Goal: Task Accomplishment & Management: Complete application form

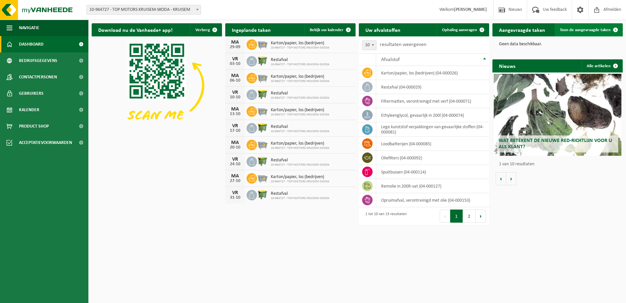
click at [589, 31] on span "Toon de aangevraagde taken" at bounding box center [585, 30] width 51 height 4
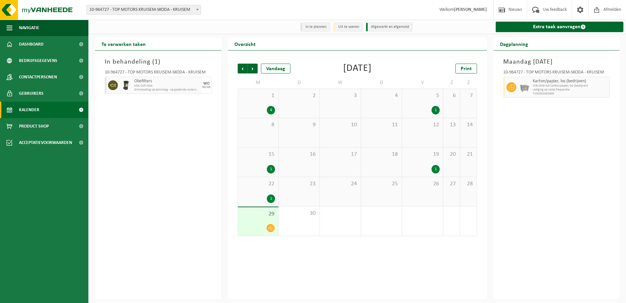
click at [542, 48] on div "Dagplanning" at bounding box center [557, 43] width 126 height 13
click at [579, 26] on link "Extra taak aanvragen" at bounding box center [560, 27] width 128 height 10
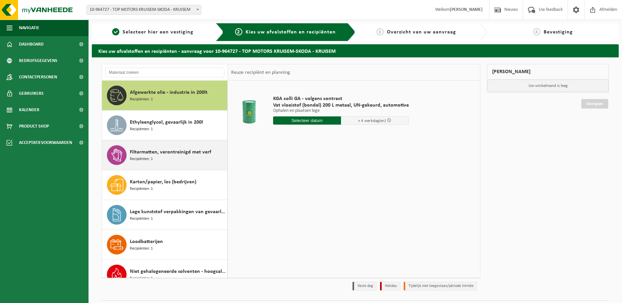
click at [173, 154] on span "Filtermatten, verontreinigd met verf" at bounding box center [170, 152] width 81 height 8
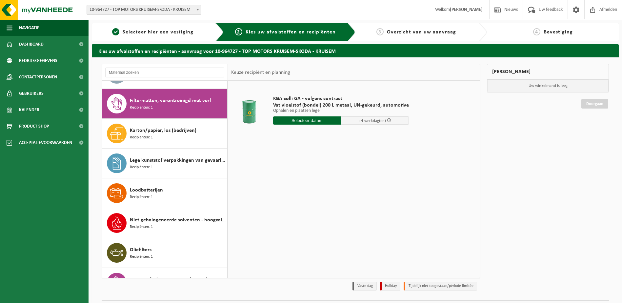
scroll to position [60, 0]
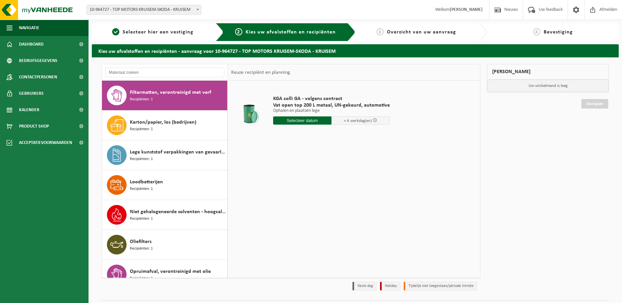
click at [147, 92] on span "Filtermatten, verontreinigd met verf" at bounding box center [170, 92] width 81 height 8
click at [160, 97] on div "Filtermatten, verontreinigd met verf Recipiënten: 1" at bounding box center [178, 96] width 96 height 20
click at [299, 121] on input "text" at bounding box center [302, 120] width 58 height 8
click at [292, 201] on div "30" at bounding box center [290, 199] width 11 height 10
type input "Van 2025-09-30"
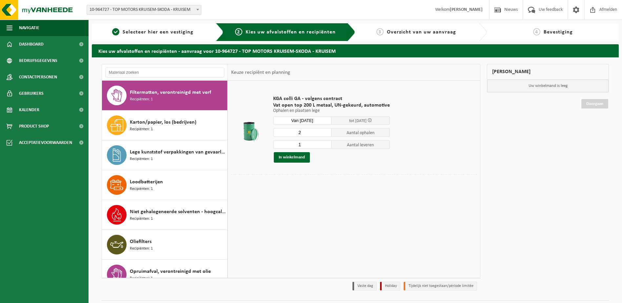
click at [325, 131] on input "2" at bounding box center [302, 132] width 58 height 9
click at [325, 131] on input "3" at bounding box center [302, 132] width 58 height 9
click at [325, 133] on input "2" at bounding box center [302, 132] width 58 height 9
click at [325, 133] on input "1" at bounding box center [302, 132] width 58 height 9
type input "0"
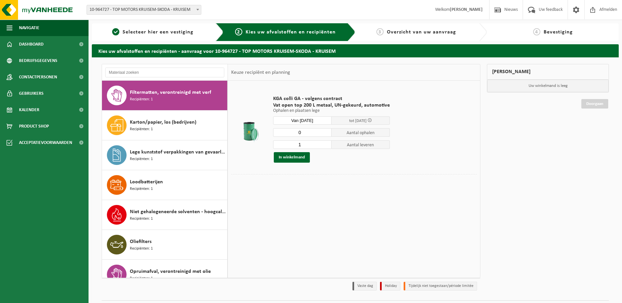
click at [325, 133] on input "0" at bounding box center [302, 132] width 58 height 9
click at [325, 144] on input "2" at bounding box center [302, 144] width 58 height 9
type input "3"
click at [325, 144] on input "3" at bounding box center [302, 144] width 58 height 9
click at [290, 159] on button "In winkelmand" at bounding box center [292, 157] width 36 height 10
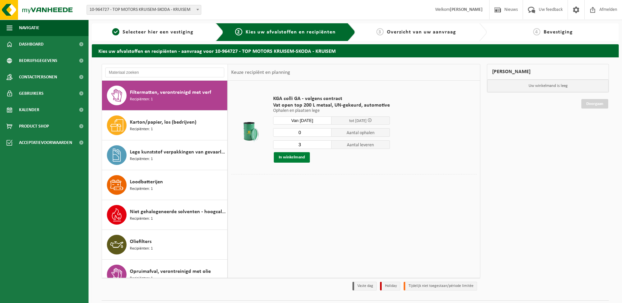
click at [304, 157] on button "In winkelmand" at bounding box center [292, 157] width 36 height 10
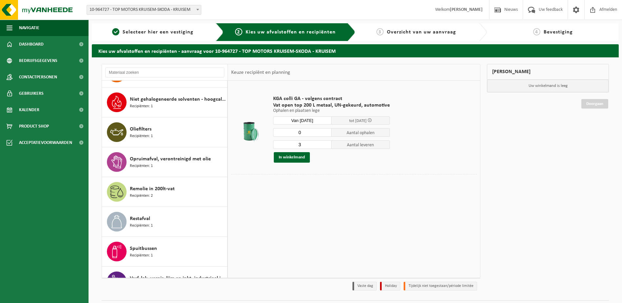
scroll to position [190, 0]
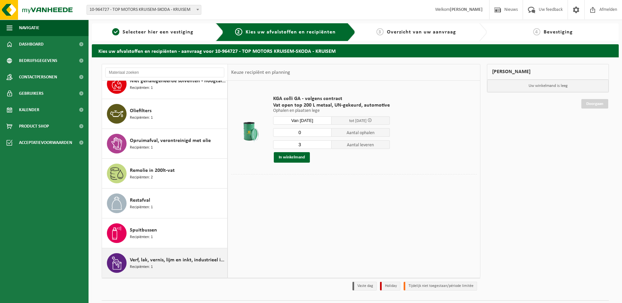
click at [170, 263] on span "Verf, lak, vernis, lijm en inkt, industrieel in kleinverpakking" at bounding box center [178, 260] width 96 height 8
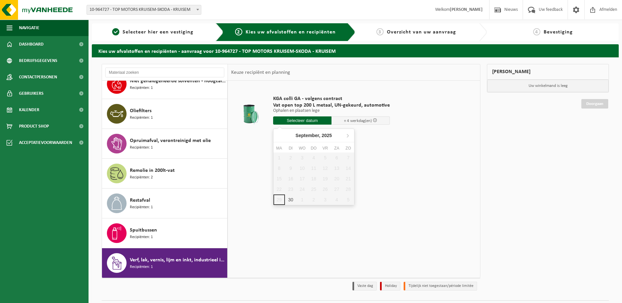
click at [307, 120] on input "text" at bounding box center [302, 120] width 58 height 8
click at [290, 202] on div "30" at bounding box center [290, 199] width 11 height 10
type input "Van 2025-09-30"
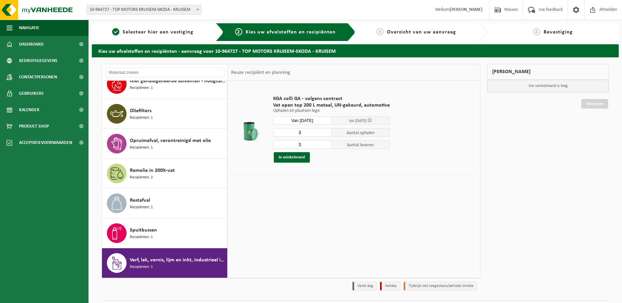
click at [312, 133] on input "3" at bounding box center [302, 132] width 58 height 9
click at [325, 133] on input "2" at bounding box center [302, 132] width 58 height 9
type input "1"
click at [325, 133] on input "1" at bounding box center [302, 132] width 58 height 9
click at [325, 146] on input "2" at bounding box center [302, 144] width 58 height 9
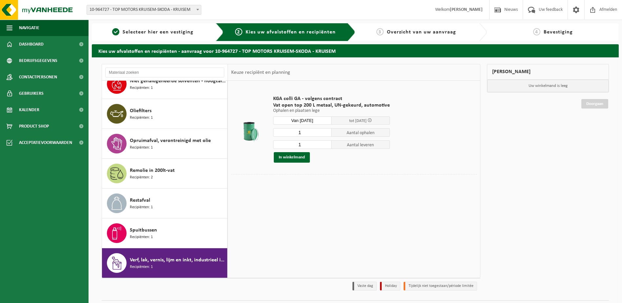
type input "1"
click at [325, 146] on input "1" at bounding box center [302, 144] width 58 height 9
click at [289, 157] on button "In winkelmand" at bounding box center [292, 157] width 36 height 10
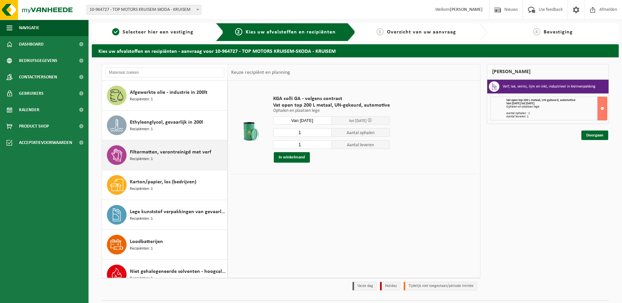
scroll to position [0, 0]
click at [166, 159] on div "Filtermatten, verontreinigd met verf Recipiënten: 1" at bounding box center [178, 155] width 96 height 20
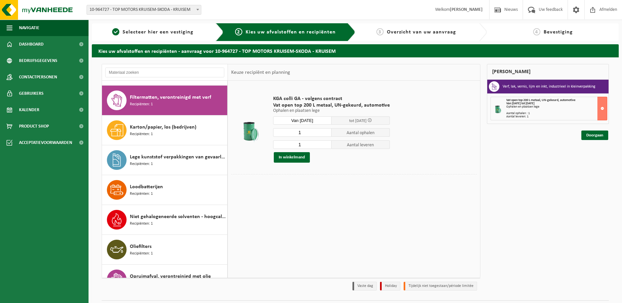
scroll to position [60, 0]
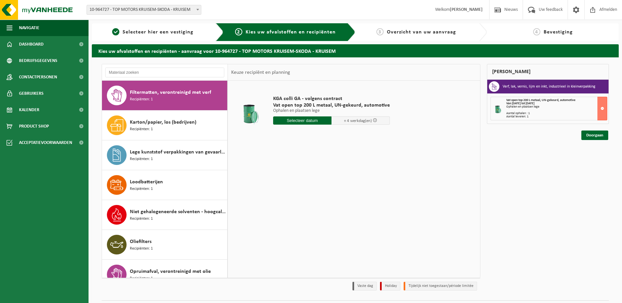
click at [311, 119] on input "text" at bounding box center [302, 120] width 58 height 8
click at [288, 198] on div "30" at bounding box center [290, 199] width 11 height 10
type input "Van 2025-09-30"
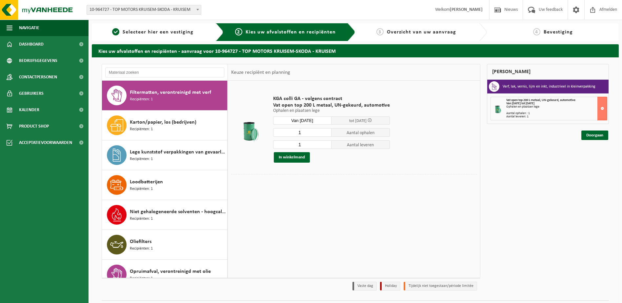
click at [324, 135] on input "1" at bounding box center [302, 132] width 58 height 9
type input "0"
click at [324, 134] on input "0" at bounding box center [302, 132] width 58 height 9
click at [325, 143] on input "2" at bounding box center [302, 144] width 58 height 9
type input "3"
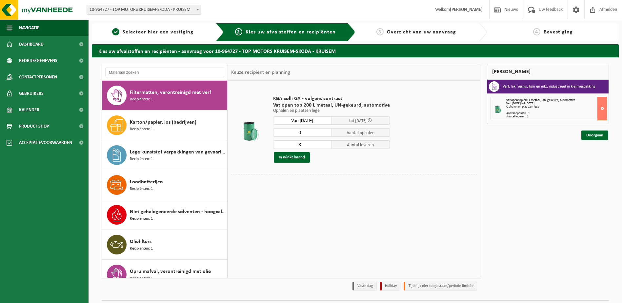
click at [325, 143] on input "3" at bounding box center [302, 144] width 58 height 9
click at [295, 154] on button "In winkelmand" at bounding box center [292, 157] width 36 height 10
type input "1"
click at [325, 132] on input "1" at bounding box center [302, 132] width 58 height 9
click at [289, 159] on button "In winkelmand" at bounding box center [292, 157] width 36 height 10
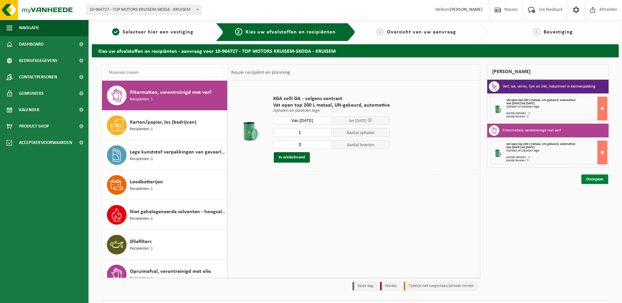
click at [584, 181] on link "Doorgaan" at bounding box center [594, 179] width 27 height 10
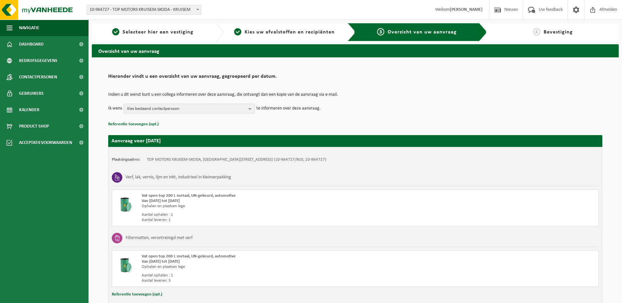
click at [159, 113] on span "Kies bestaand contactpersoon" at bounding box center [186, 109] width 119 height 10
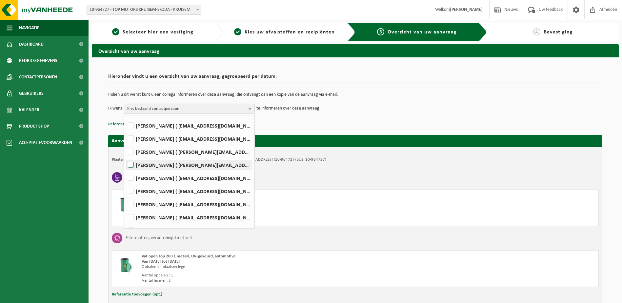
scroll to position [30, 0]
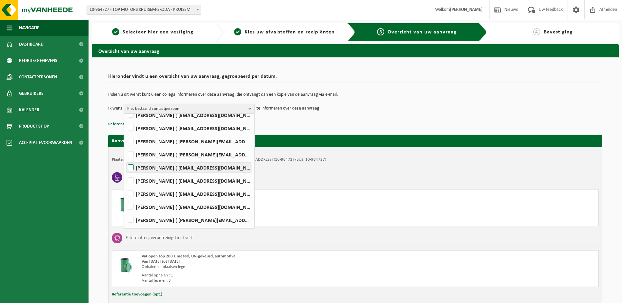
click at [130, 168] on label "CELINE VANDERHAEGHEN ( celine.vanderhaeghen@topmotors.be )" at bounding box center [188, 168] width 125 height 10
click at [125, 159] on input "CELINE VANDERHAEGHEN ( celine.vanderhaeghen@topmotors.be )" at bounding box center [125, 159] width 0 height 0
checkbox input "true"
click at [374, 115] on div "Indien u dit wenst kunt u een collega informeren over deze aanvraag, die ontvan…" at bounding box center [355, 103] width 494 height 34
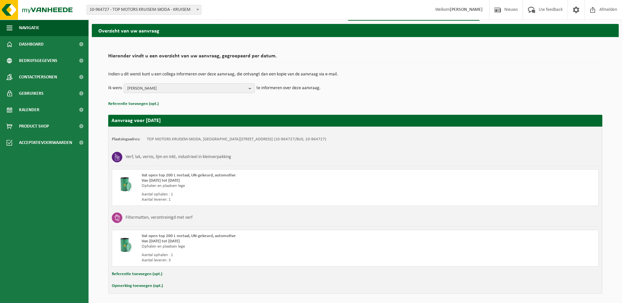
scroll to position [44, 0]
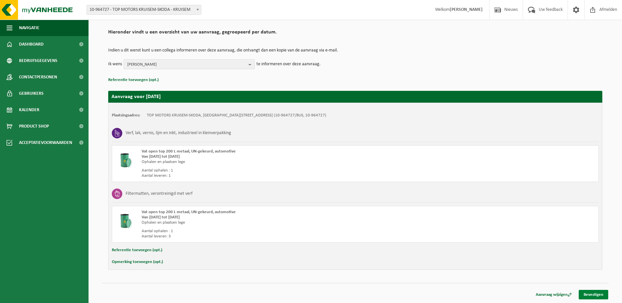
click at [587, 295] on link "Bevestigen" at bounding box center [592, 295] width 29 height 10
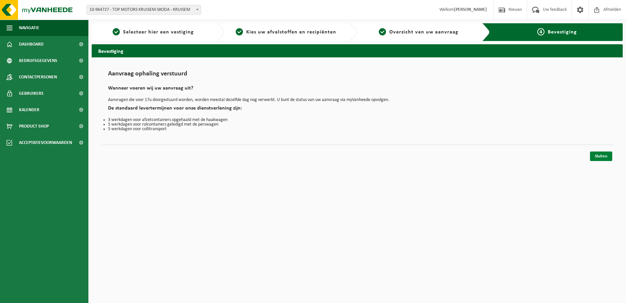
click at [595, 157] on link "Sluiten" at bounding box center [601, 156] width 22 height 10
